Goal: Find specific page/section: Find specific page/section

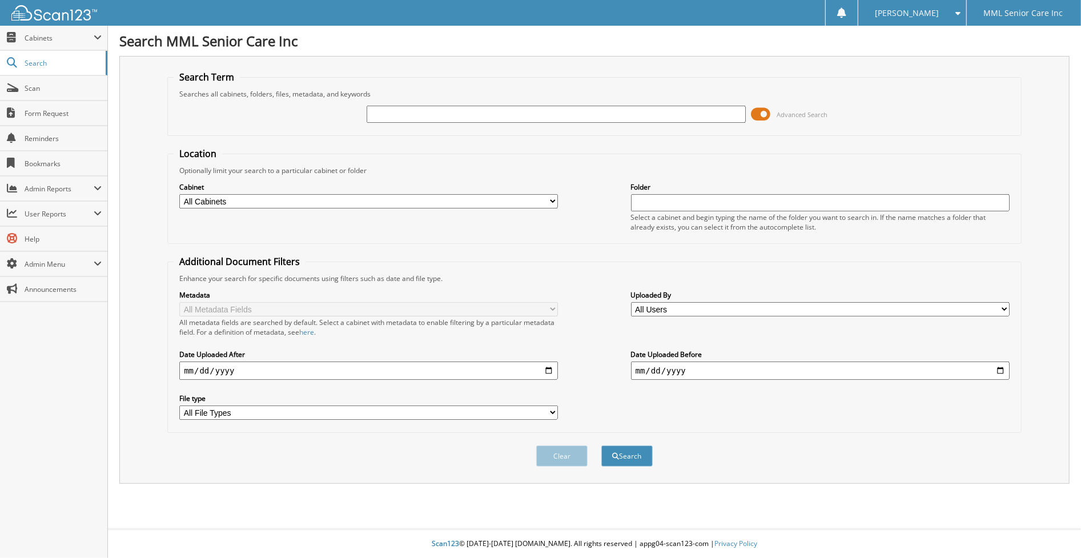
click at [393, 112] on input "text" at bounding box center [555, 114] width 378 height 17
type input "Famuyiwa"
click at [626, 448] on button "Search" at bounding box center [626, 455] width 51 height 21
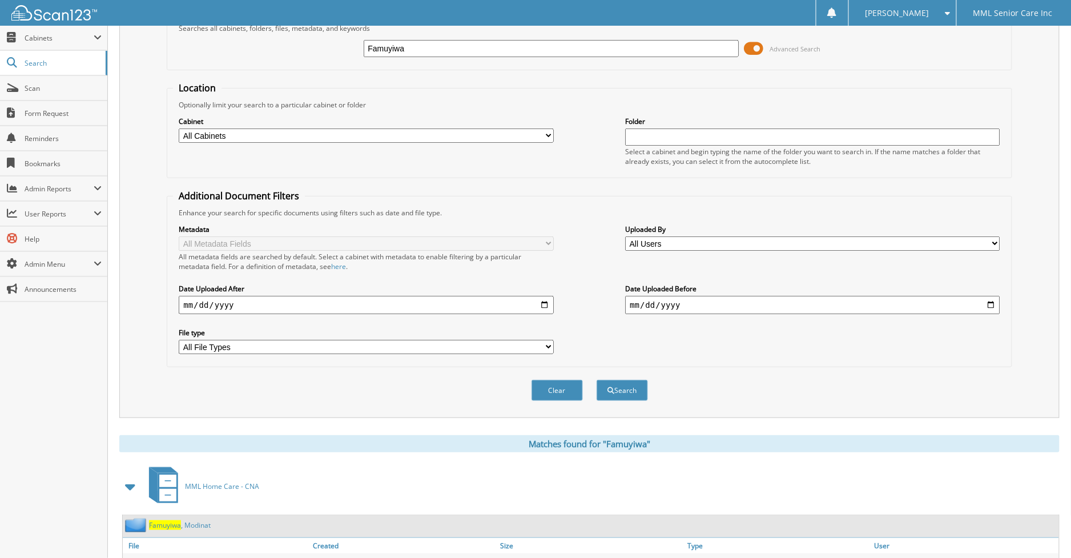
scroll to position [132, 0]
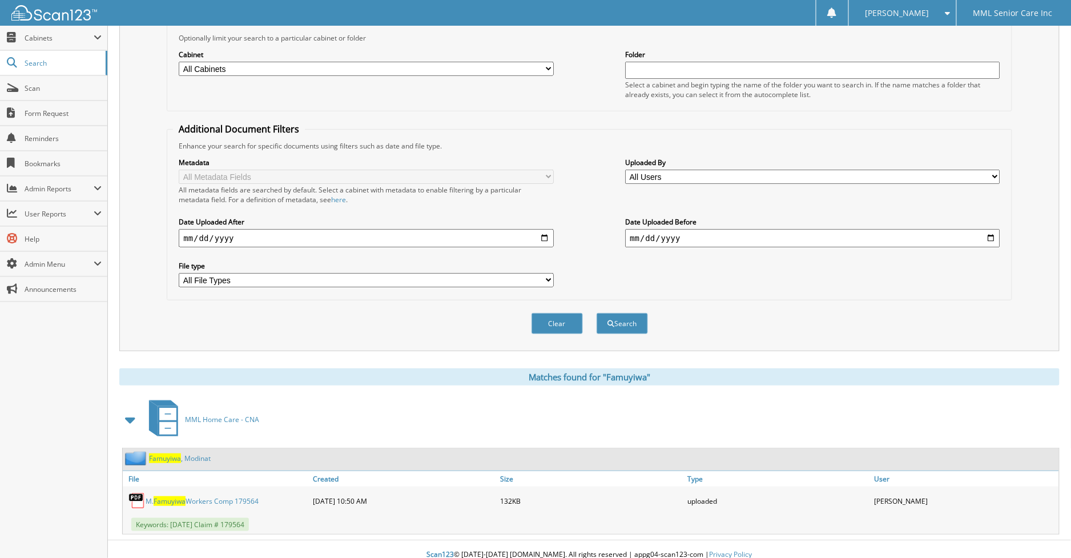
click at [201, 496] on link "M. Famuyiwa Workers Comp 179564" at bounding box center [202, 501] width 113 height 10
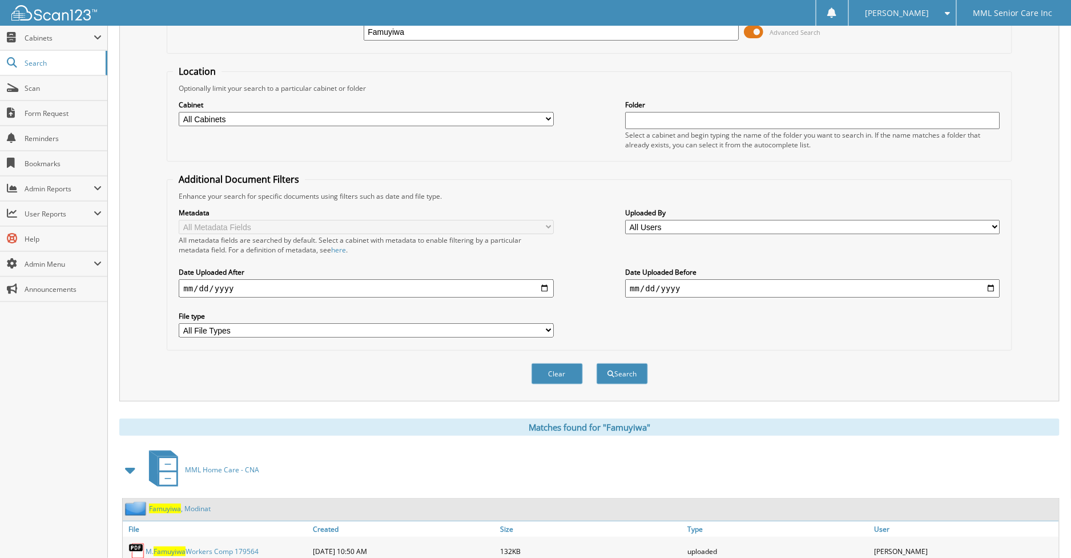
scroll to position [0, 0]
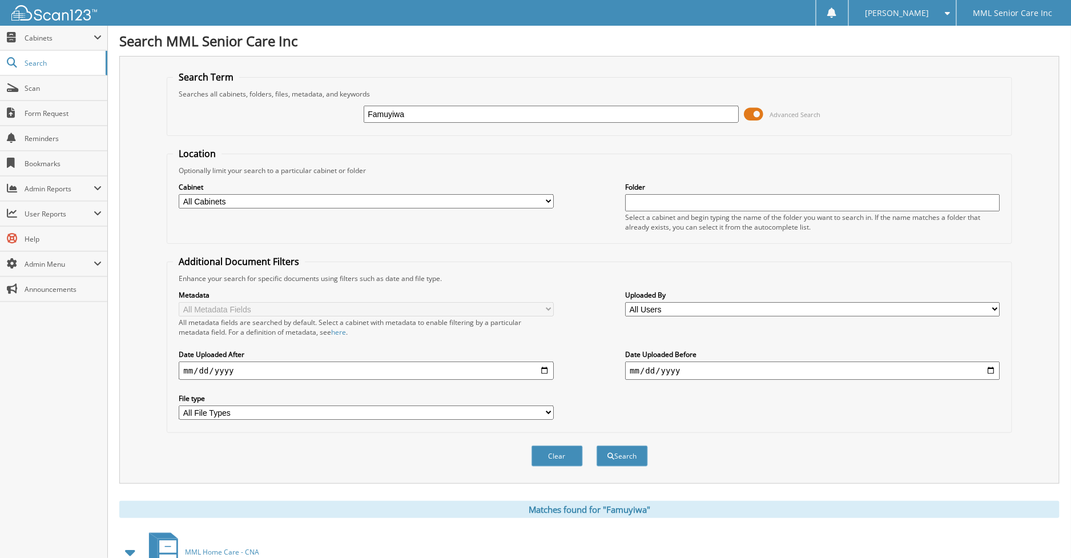
drag, startPoint x: 417, startPoint y: 115, endPoint x: 337, endPoint y: 116, distance: 79.9
click at [336, 115] on div "Famuyiwa Advanced Search" at bounding box center [589, 114] width 832 height 31
type input "Meireles"
click at [617, 445] on button "Search" at bounding box center [621, 455] width 51 height 21
click at [426, 111] on input "Meireles" at bounding box center [551, 114] width 374 height 17
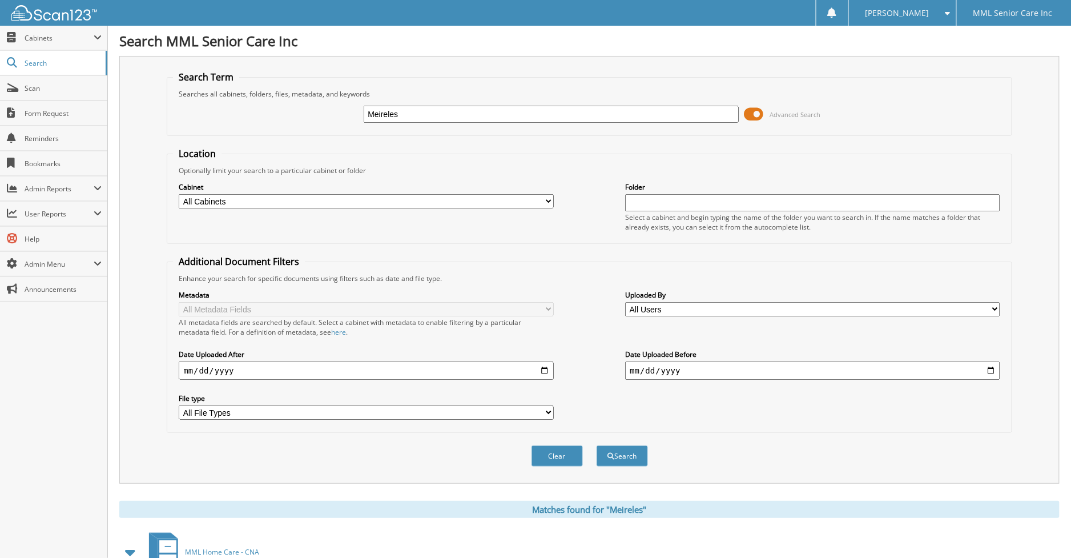
click at [449, 111] on input "Meireles" at bounding box center [551, 114] width 374 height 17
click at [634, 448] on button "Search" at bounding box center [621, 455] width 51 height 21
drag, startPoint x: 437, startPoint y: 113, endPoint x: 364, endPoint y: 112, distance: 73.1
click at [364, 112] on input "Meireles" at bounding box center [551, 114] width 374 height 17
click at [47, 41] on span "Cabinets" at bounding box center [59, 38] width 69 height 10
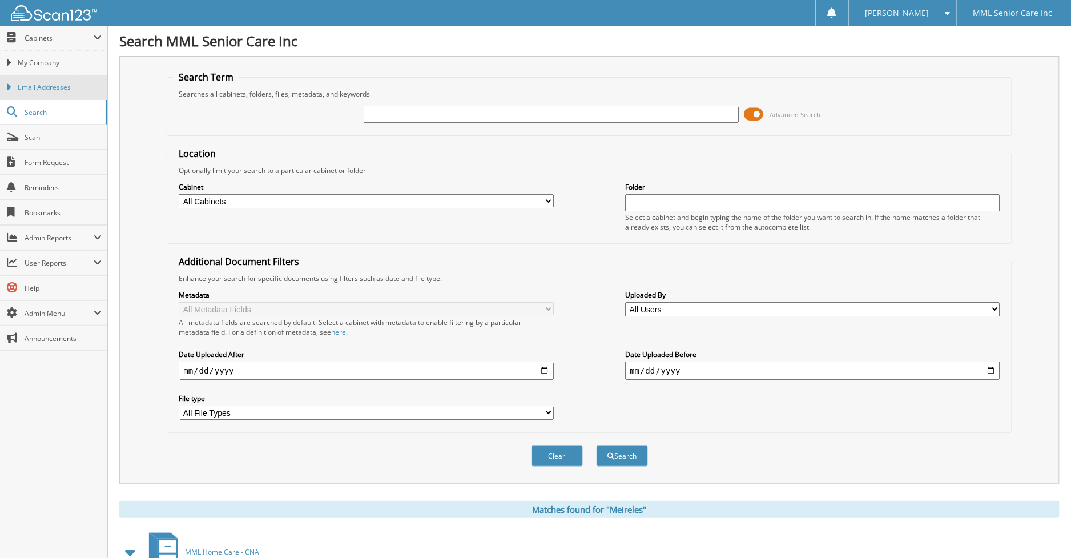
drag, startPoint x: 37, startPoint y: 61, endPoint x: 75, endPoint y: 88, distance: 47.8
click at [37, 62] on span "My Company" at bounding box center [60, 63] width 84 height 10
